Goal: Communication & Community: Answer question/provide support

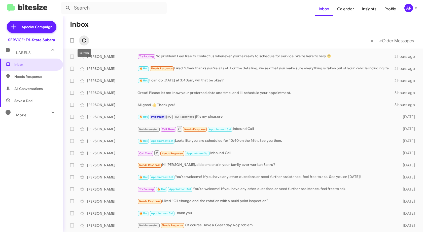
click at [88, 41] on span at bounding box center [84, 41] width 10 height 6
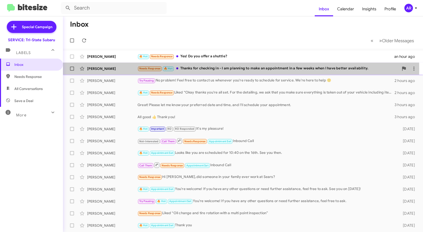
click at [124, 69] on div "[PERSON_NAME]" at bounding box center [112, 68] width 50 height 5
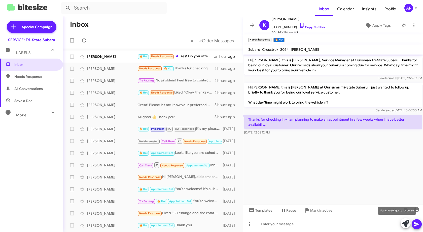
click at [404, 224] on icon at bounding box center [405, 224] width 7 height 7
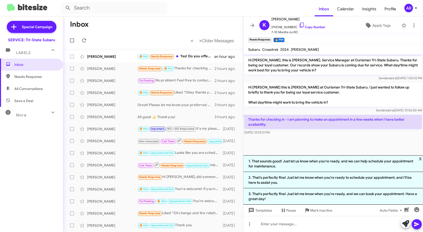
click at [356, 174] on li "2. That's perfectly fine! Just let me know when you're ready to schedule your a…" at bounding box center [333, 180] width 180 height 16
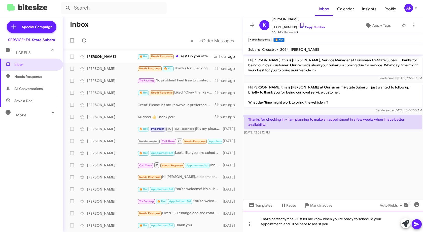
click at [366, 223] on div "That's perfectly fine! Just let me know when you're ready to schedule your appo…" at bounding box center [333, 221] width 180 height 21
click at [417, 203] on icon "button" at bounding box center [416, 204] width 5 height 5
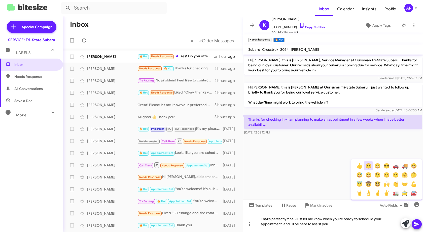
click at [365, 165] on button "🙂" at bounding box center [368, 166] width 9 height 9
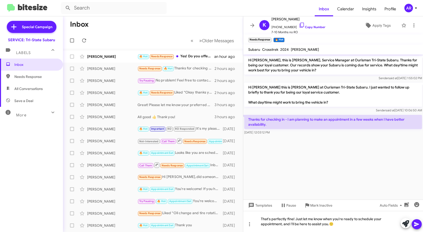
click at [416, 227] on icon at bounding box center [417, 225] width 6 height 6
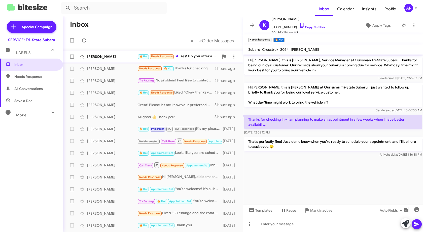
click at [101, 57] on div "[PERSON_NAME]" at bounding box center [112, 56] width 50 height 5
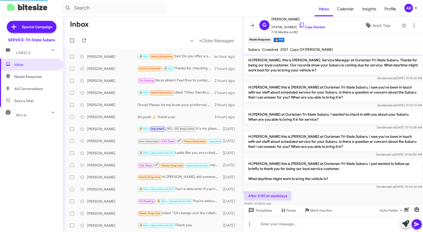
scroll to position [121, 0]
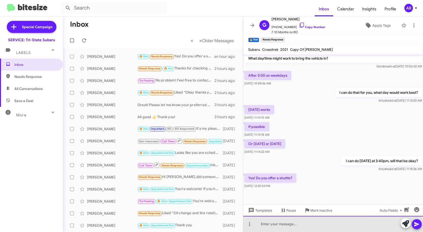
click at [297, 227] on div at bounding box center [333, 224] width 180 height 16
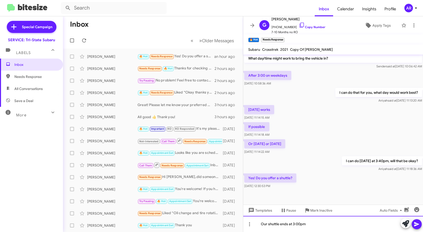
click at [279, 225] on div "Our shuttle ends at 3:00pm" at bounding box center [333, 224] width 180 height 16
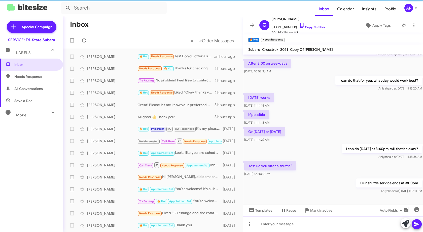
scroll to position [139, 0]
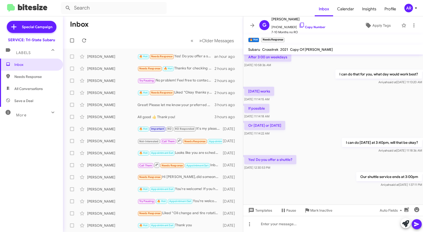
click at [35, 77] on span "Needs Response" at bounding box center [35, 76] width 43 height 5
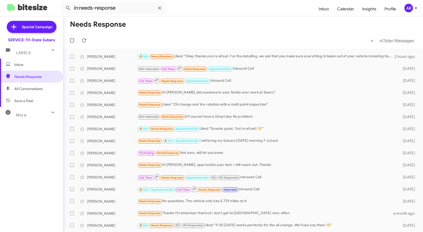
click at [37, 98] on span "Save a Deal" at bounding box center [31, 101] width 63 height 12
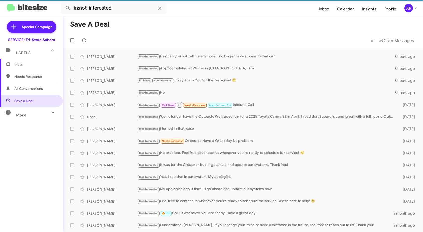
click at [37, 87] on span "All Conversations" at bounding box center [28, 88] width 28 height 5
type input "in:all-conversations"
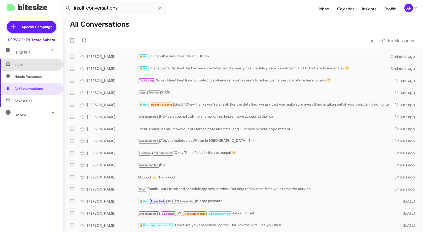
click at [42, 63] on span "Inbox" at bounding box center [35, 64] width 43 height 5
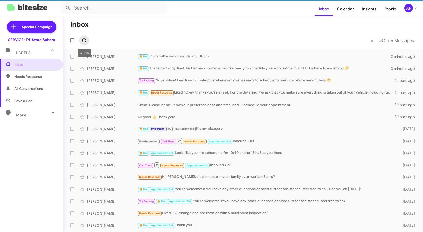
click at [84, 42] on icon at bounding box center [84, 41] width 6 height 6
